Goal: Task Accomplishment & Management: Use online tool/utility

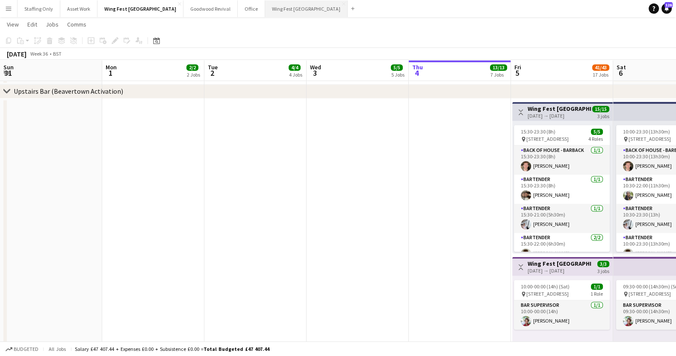
scroll to position [22, 0]
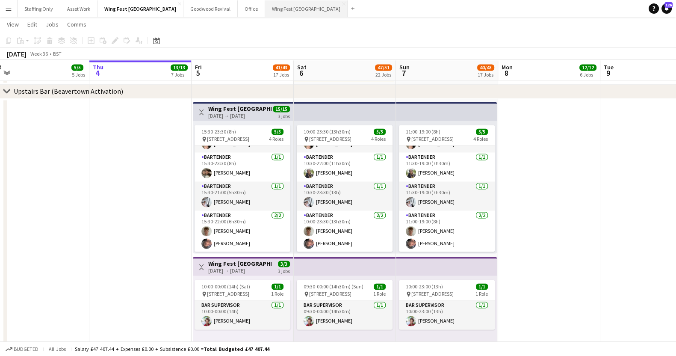
click at [265, 9] on button "Wing Fest Manchester Close" at bounding box center [306, 8] width 82 height 17
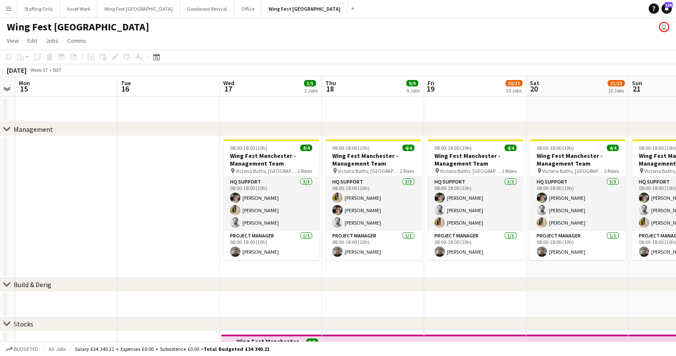
click at [6, 8] on app-icon "Menu" at bounding box center [8, 8] width 7 height 7
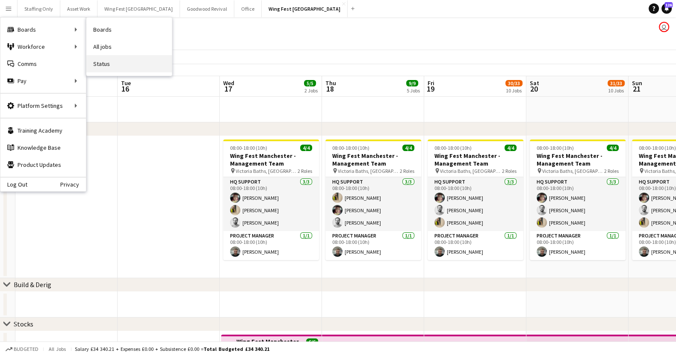
click at [117, 65] on link "Status" at bounding box center [128, 63] width 85 height 17
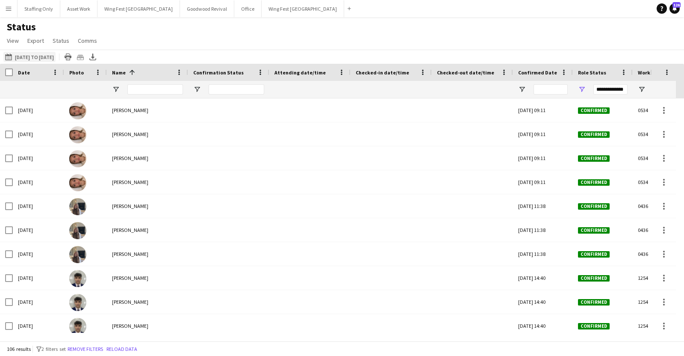
click at [47, 56] on button "[DATE] to [DATE] [DATE] to [DATE]" at bounding box center [29, 57] width 52 height 10
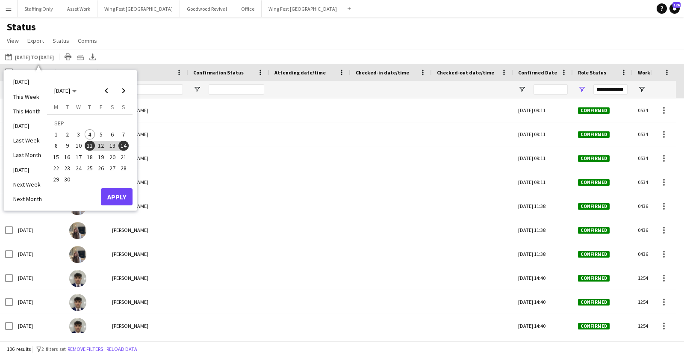
click at [88, 131] on span "4" at bounding box center [90, 134] width 10 height 10
click at [112, 196] on button "Apply" at bounding box center [117, 196] width 32 height 17
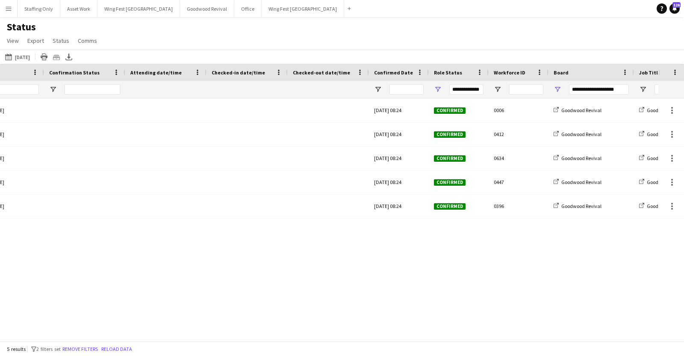
scroll to position [0, 200]
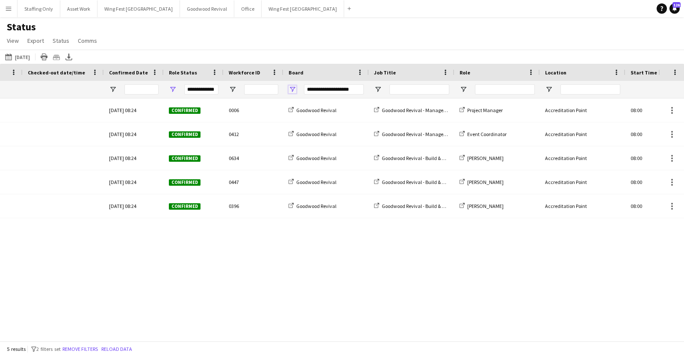
click at [290, 88] on span "Open Filter Menu" at bounding box center [292, 89] width 8 height 8
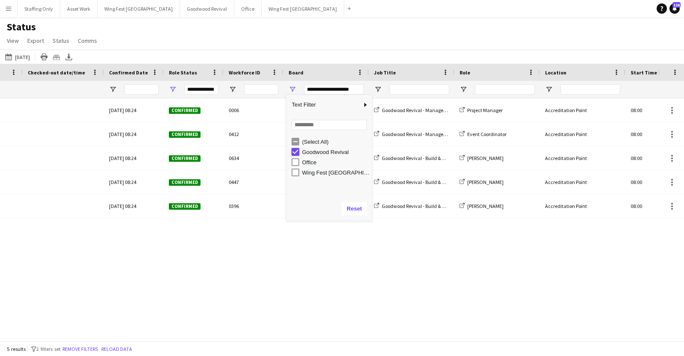
type input "***"
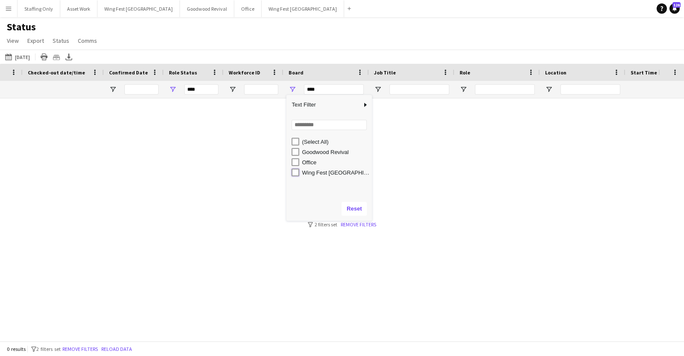
type input "**********"
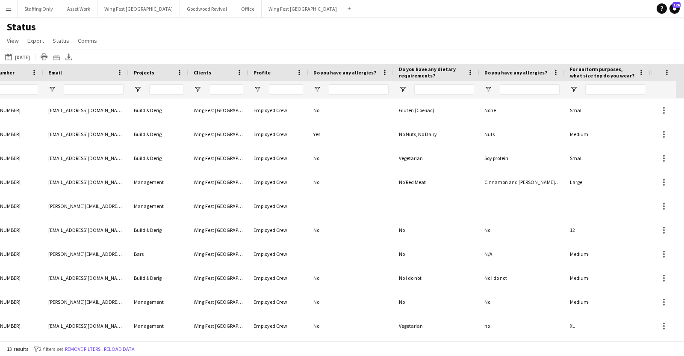
click at [9, 11] on app-icon "Menu" at bounding box center [8, 8] width 7 height 7
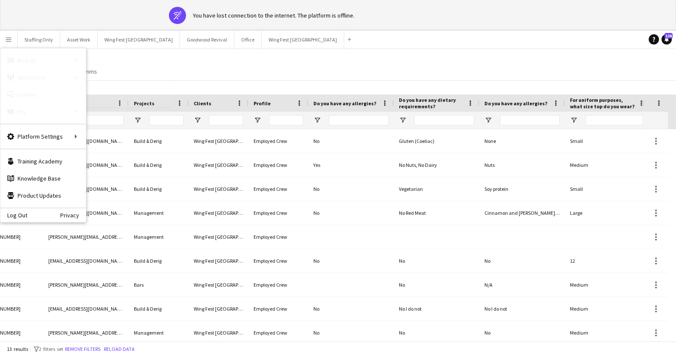
click at [104, 74] on link "My Workforce" at bounding box center [128, 77] width 85 height 17
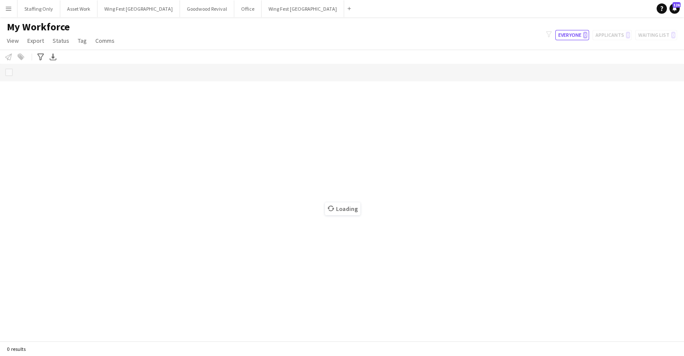
click at [5, 11] on app-icon "Menu" at bounding box center [8, 8] width 7 height 7
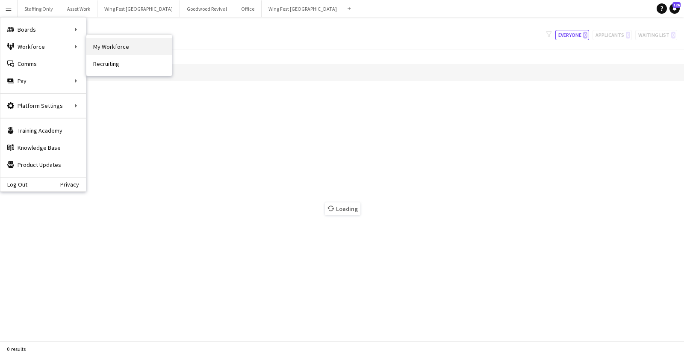
click at [104, 48] on link "My Workforce" at bounding box center [128, 46] width 85 height 17
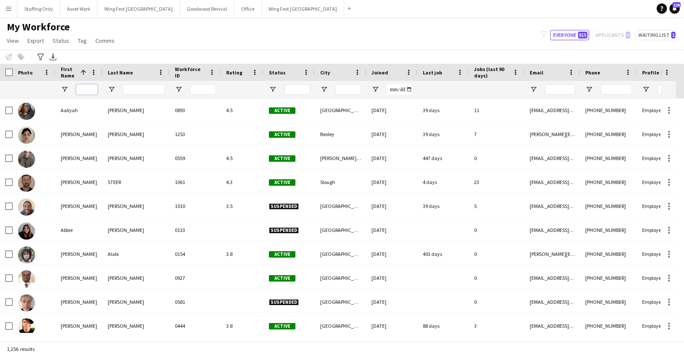
click at [80, 88] on input "First Name Filter Input" at bounding box center [86, 89] width 21 height 10
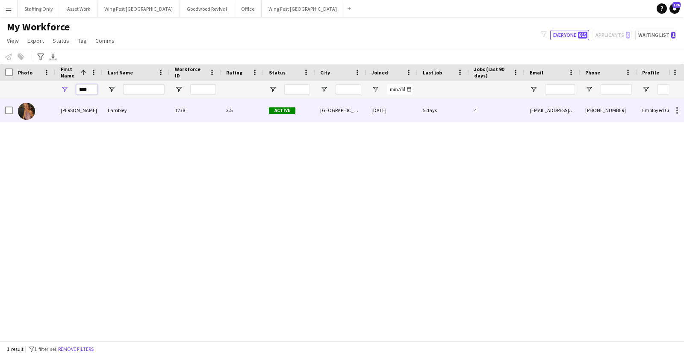
type input "****"
click at [82, 115] on div "[PERSON_NAME]" at bounding box center [79, 110] width 47 height 24
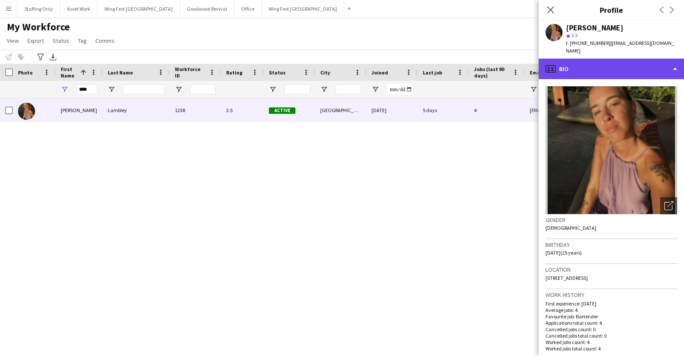
click at [586, 64] on div "profile Bio" at bounding box center [610, 69] width 145 height 21
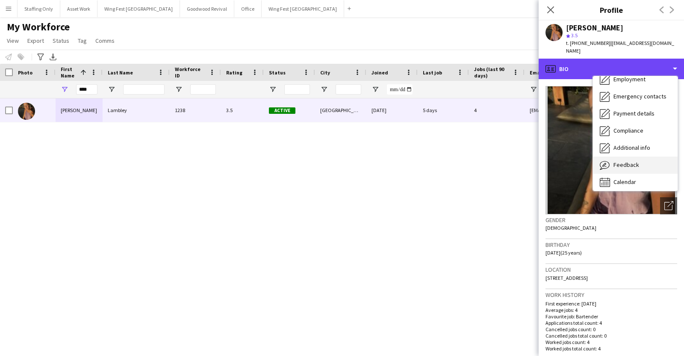
scroll to position [63, 0]
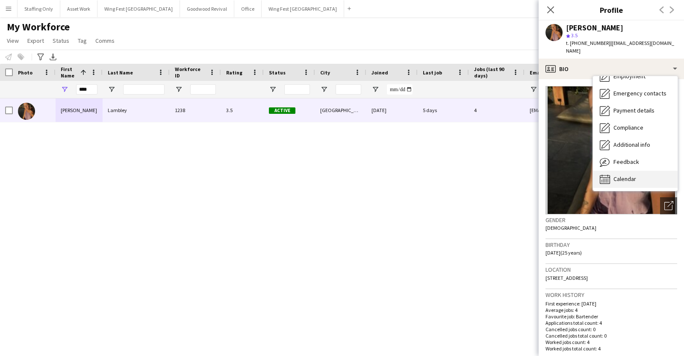
click at [626, 175] on span "Calendar" at bounding box center [624, 179] width 23 height 8
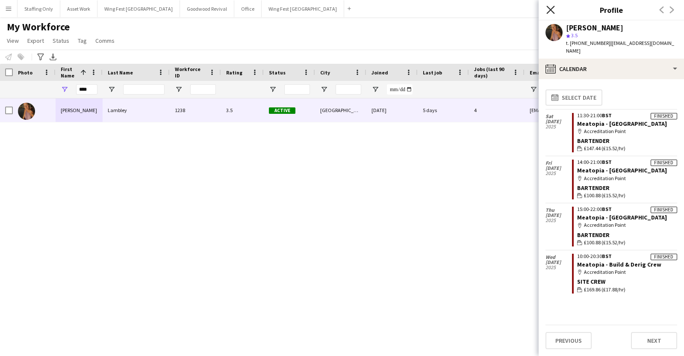
click at [552, 9] on icon "Close pop-in" at bounding box center [550, 10] width 8 height 8
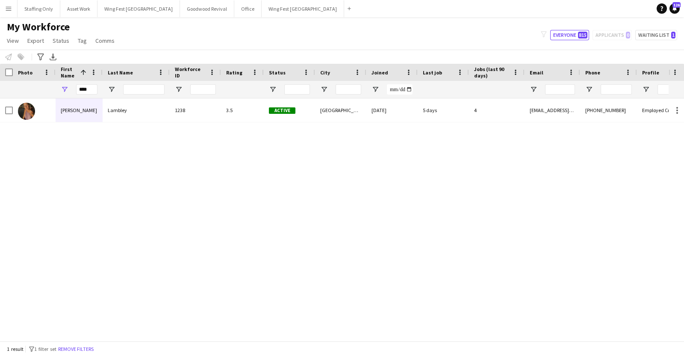
click at [11, 12] on app-icon "Menu" at bounding box center [8, 8] width 7 height 7
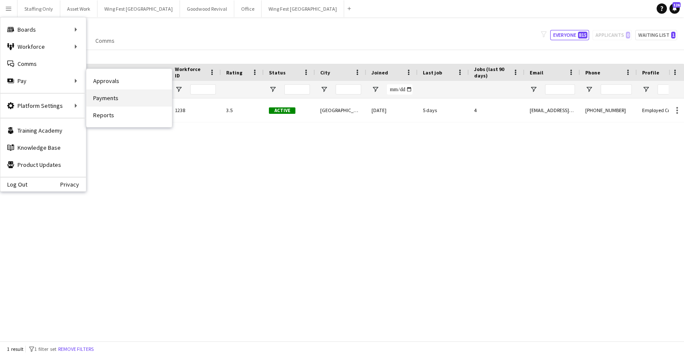
click at [103, 96] on link "Payments" at bounding box center [128, 97] width 85 height 17
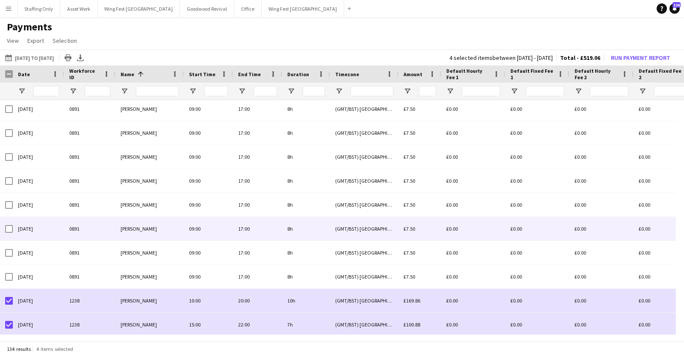
scroll to position [2591, 0]
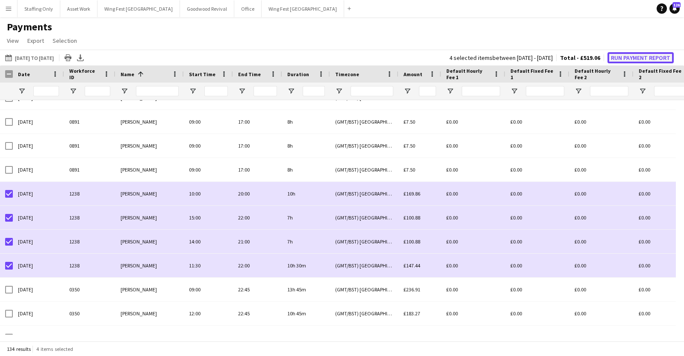
click at [639, 56] on button "Run Payment Report" at bounding box center [640, 57] width 66 height 11
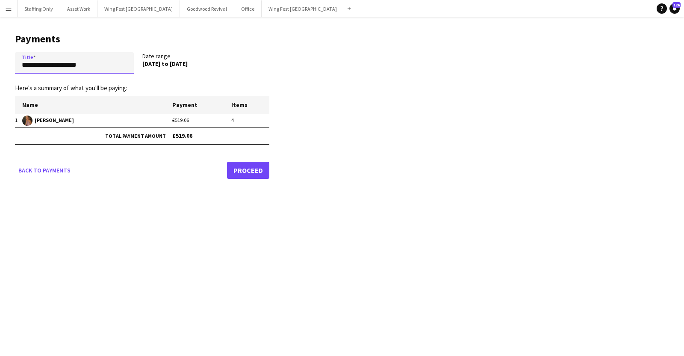
drag, startPoint x: 98, startPoint y: 66, endPoint x: 3, endPoint y: 63, distance: 94.9
click at [3, 63] on main "**********" at bounding box center [139, 104] width 278 height 174
drag, startPoint x: 92, startPoint y: 64, endPoint x: -4, endPoint y: 65, distance: 96.6
click at [0, 65] on html "Menu Boards Boards Boards All jobs Status Workforce Workforce My Workforce Recr…" at bounding box center [342, 178] width 684 height 356
paste input "**********"
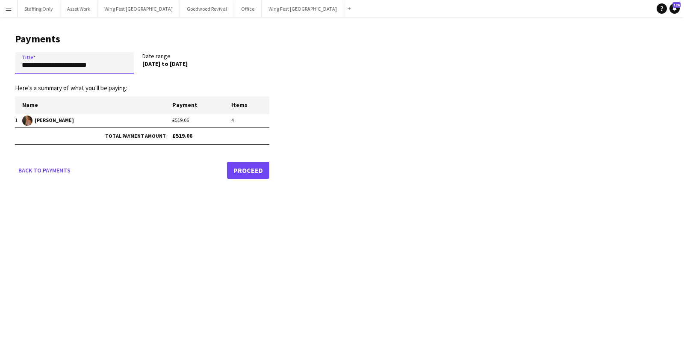
type input "**********"
click at [254, 174] on link "Proceed" at bounding box center [248, 170] width 42 height 17
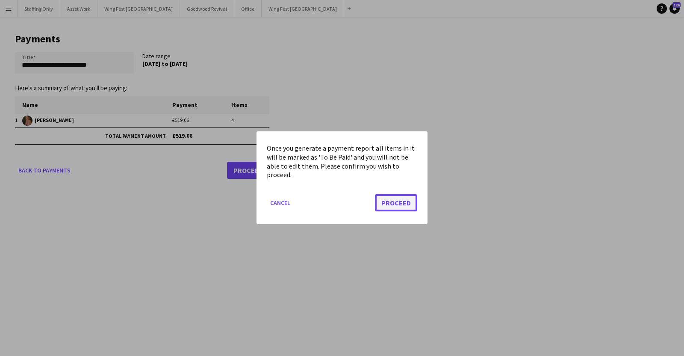
click at [379, 199] on button "Proceed" at bounding box center [396, 202] width 42 height 17
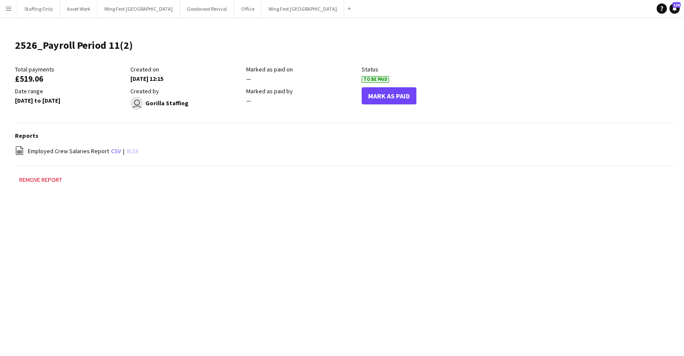
click at [130, 151] on link "xlsx" at bounding box center [132, 151] width 12 height 8
